Goal: Transaction & Acquisition: Subscribe to service/newsletter

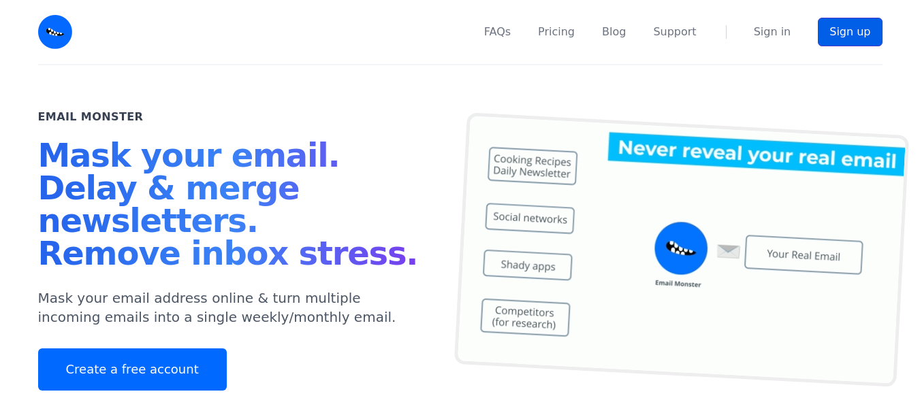
click at [839, 33] on link "Sign up" at bounding box center [850, 32] width 64 height 29
